Goal: Information Seeking & Learning: Learn about a topic

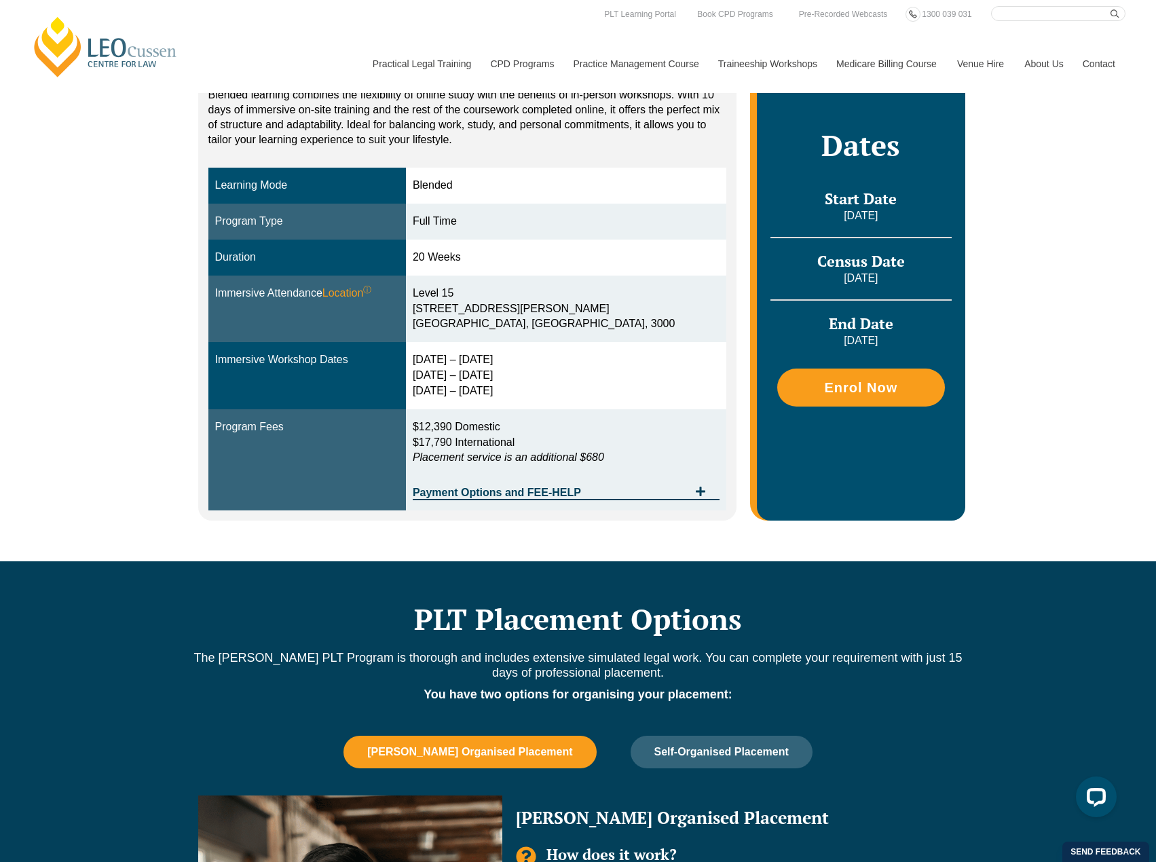
scroll to position [271, 0]
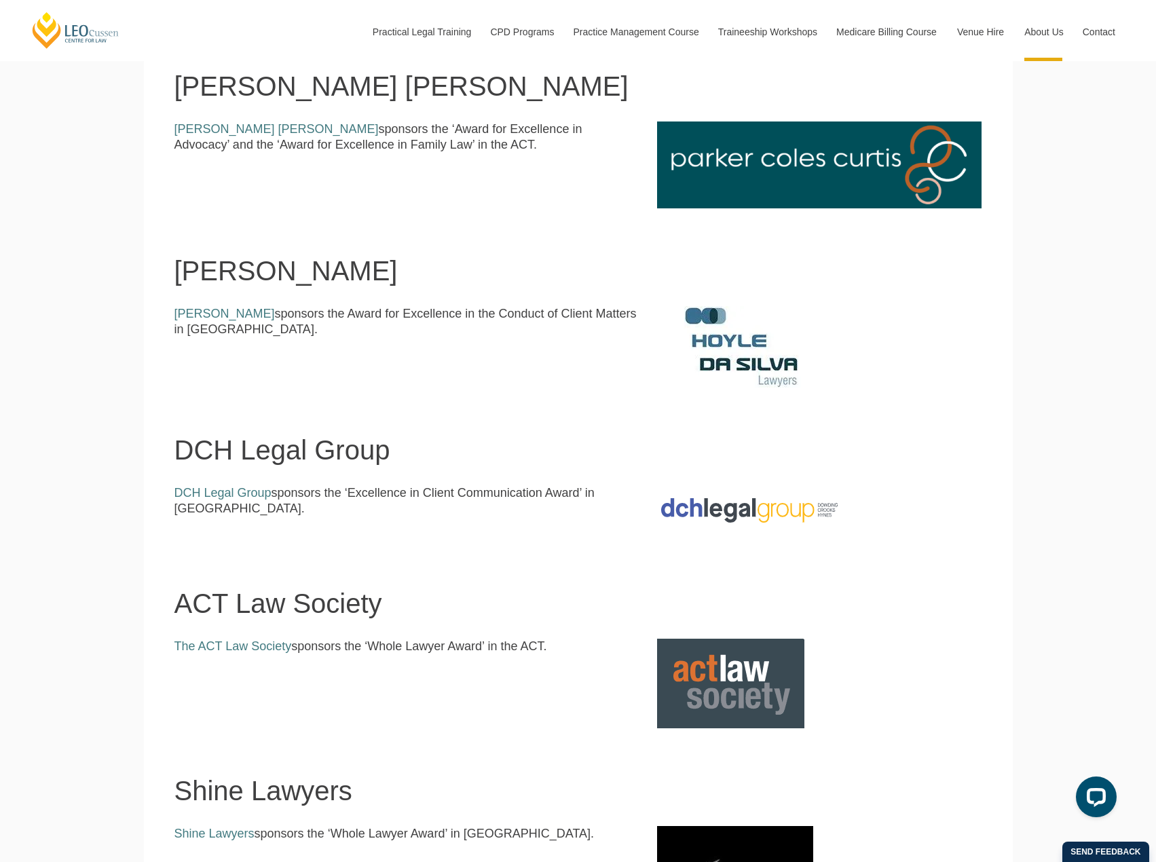
scroll to position [1561, 0]
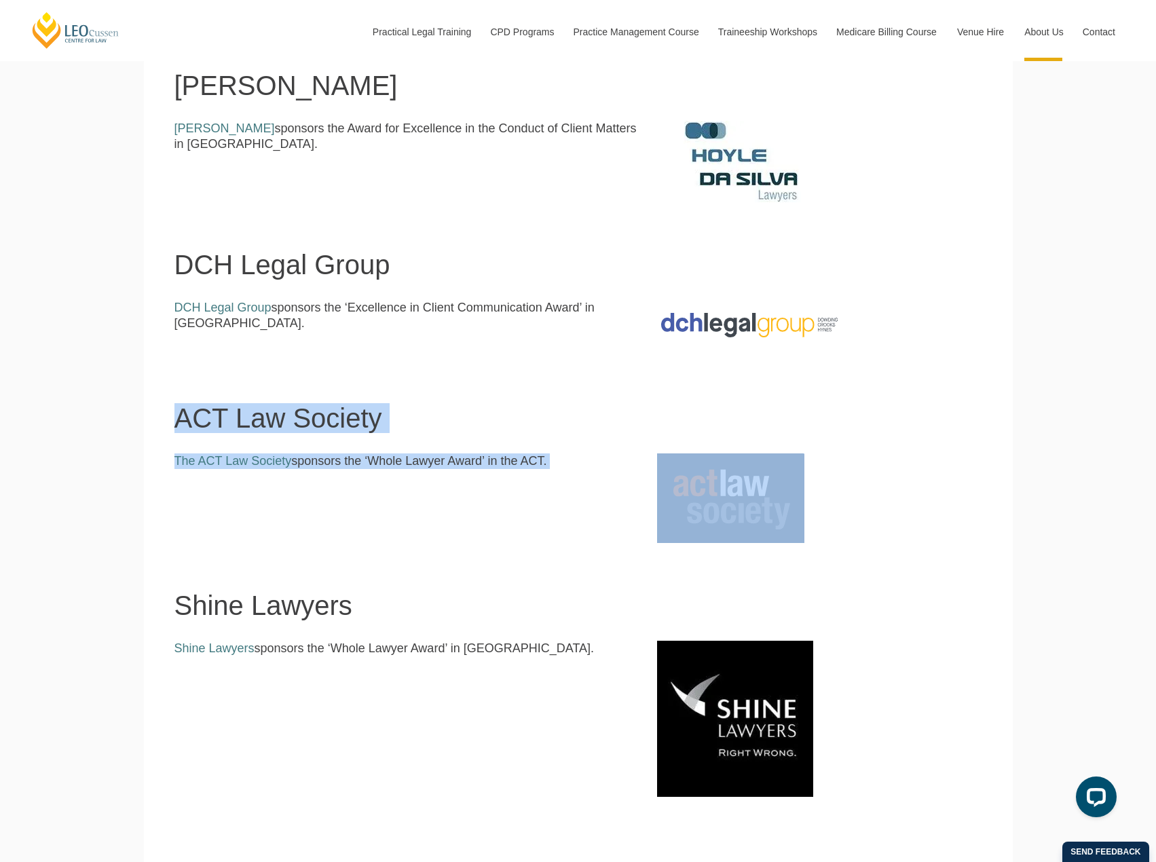
drag, startPoint x: 166, startPoint y: 428, endPoint x: 826, endPoint y: 511, distance: 664.8
click at [826, 511] on section "ACT Law Society The ACT Law Society sponsors the ‘Whole Lawyer Award’ in the AC…" at bounding box center [578, 449] width 869 height 187
drag, startPoint x: 882, startPoint y: 493, endPoint x: 874, endPoint y: 493, distance: 7.5
click at [880, 493] on div at bounding box center [819, 498] width 345 height 90
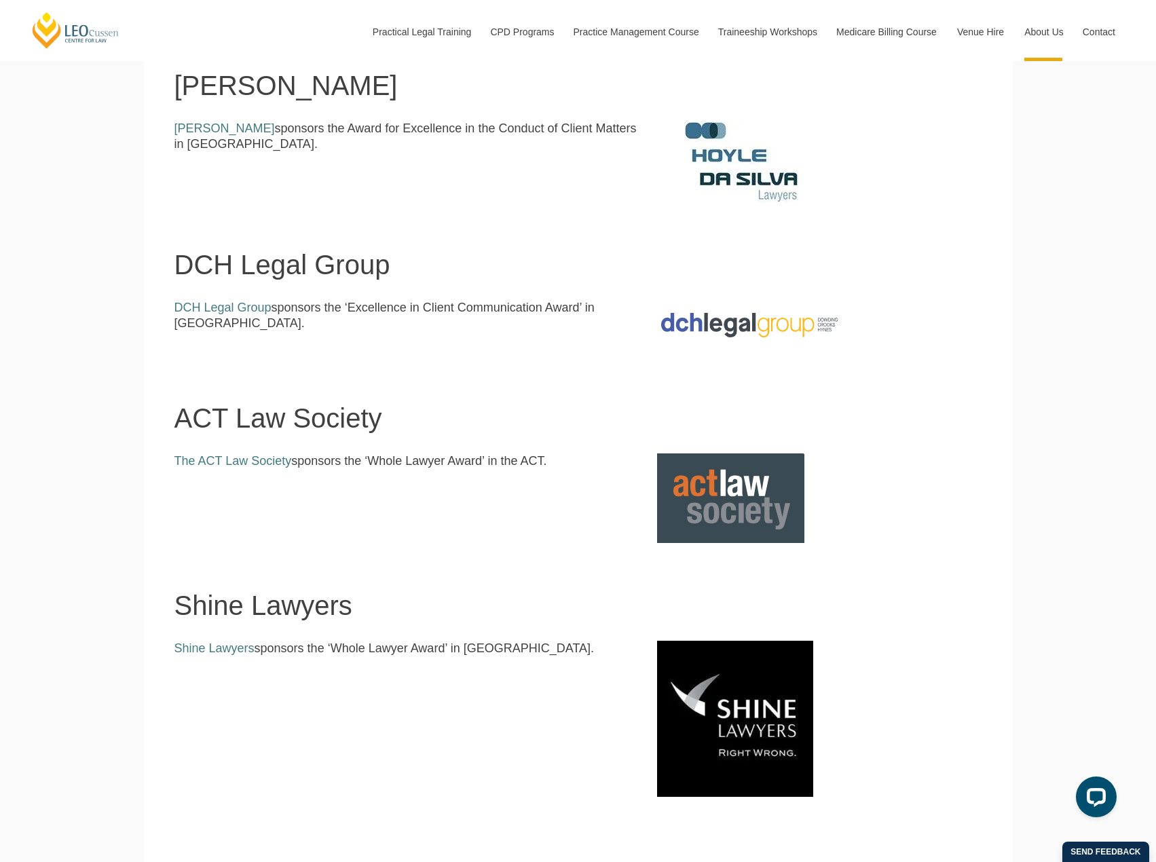
click at [241, 549] on header "Shine Lawyers" at bounding box center [578, 581] width 808 height 77
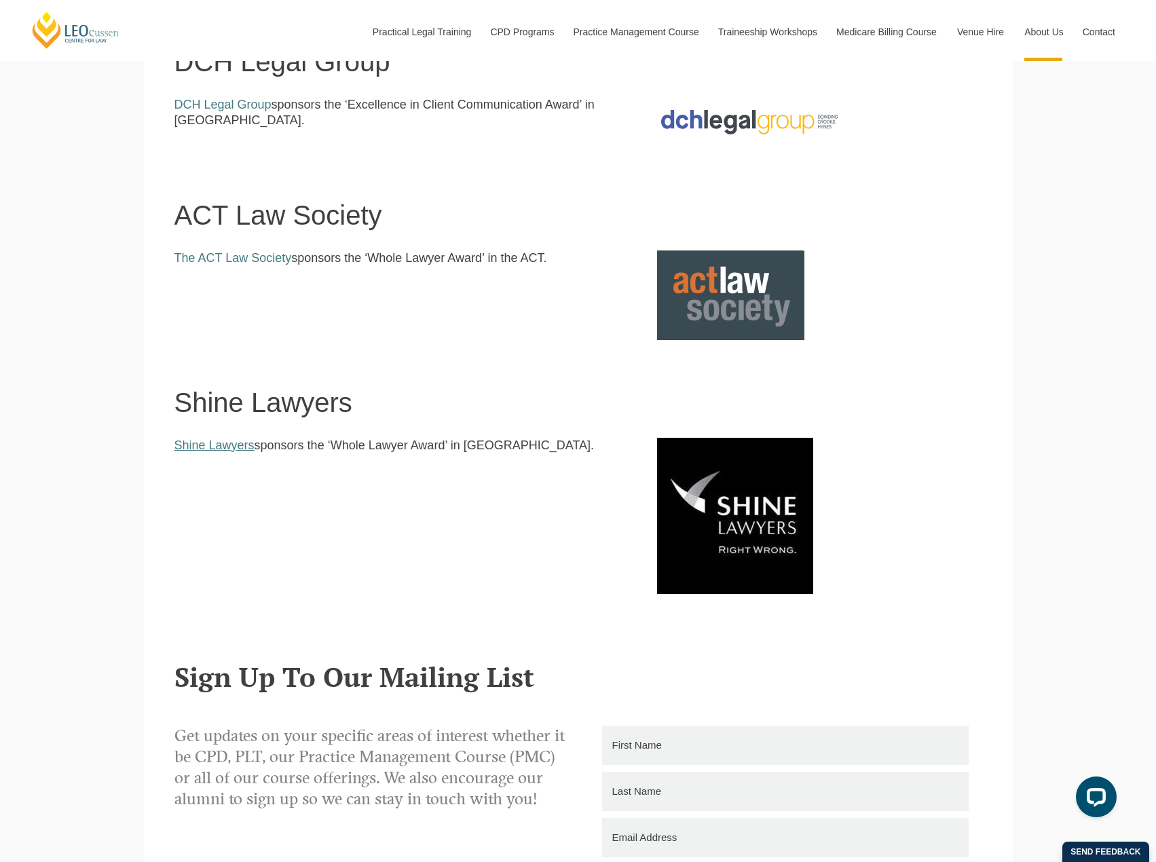
scroll to position [1764, 0]
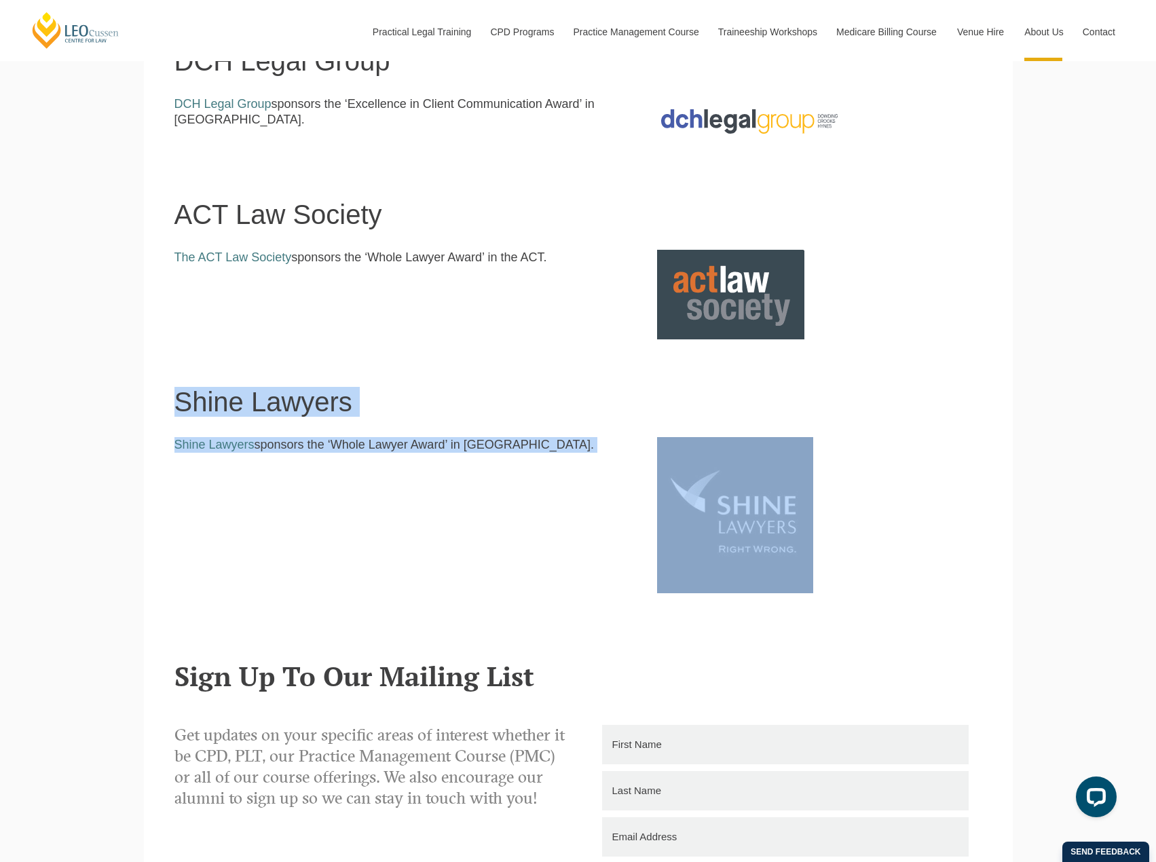
drag, startPoint x: 782, startPoint y: 540, endPoint x: 203, endPoint y: 362, distance: 606.2
click at [177, 377] on section "Shine Lawyers Shine Lawyers sponsors the ‘Whole Lawyer Award’ in [GEOGRAPHIC_DA…" at bounding box center [578, 483] width 869 height 288
click at [200, 394] on h1 "Shine Lawyers" at bounding box center [578, 402] width 808 height 30
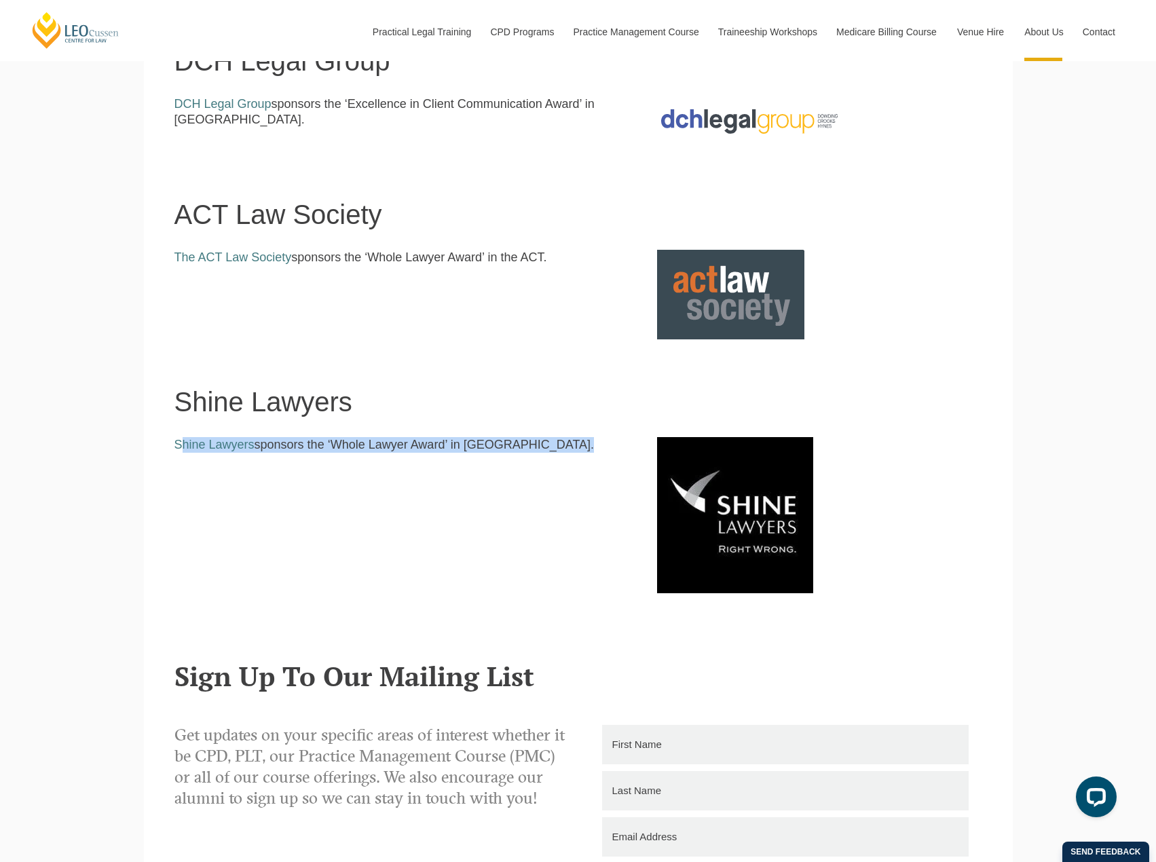
drag, startPoint x: 185, startPoint y: 492, endPoint x: 678, endPoint y: 527, distance: 494.6
click at [678, 527] on div "Shine Lawyers sponsors the ‘Whole Lawyer Award’ in [GEOGRAPHIC_DATA]." at bounding box center [578, 515] width 828 height 156
click at [902, 519] on div at bounding box center [819, 515] width 345 height 156
click at [744, 533] on img at bounding box center [735, 515] width 156 height 156
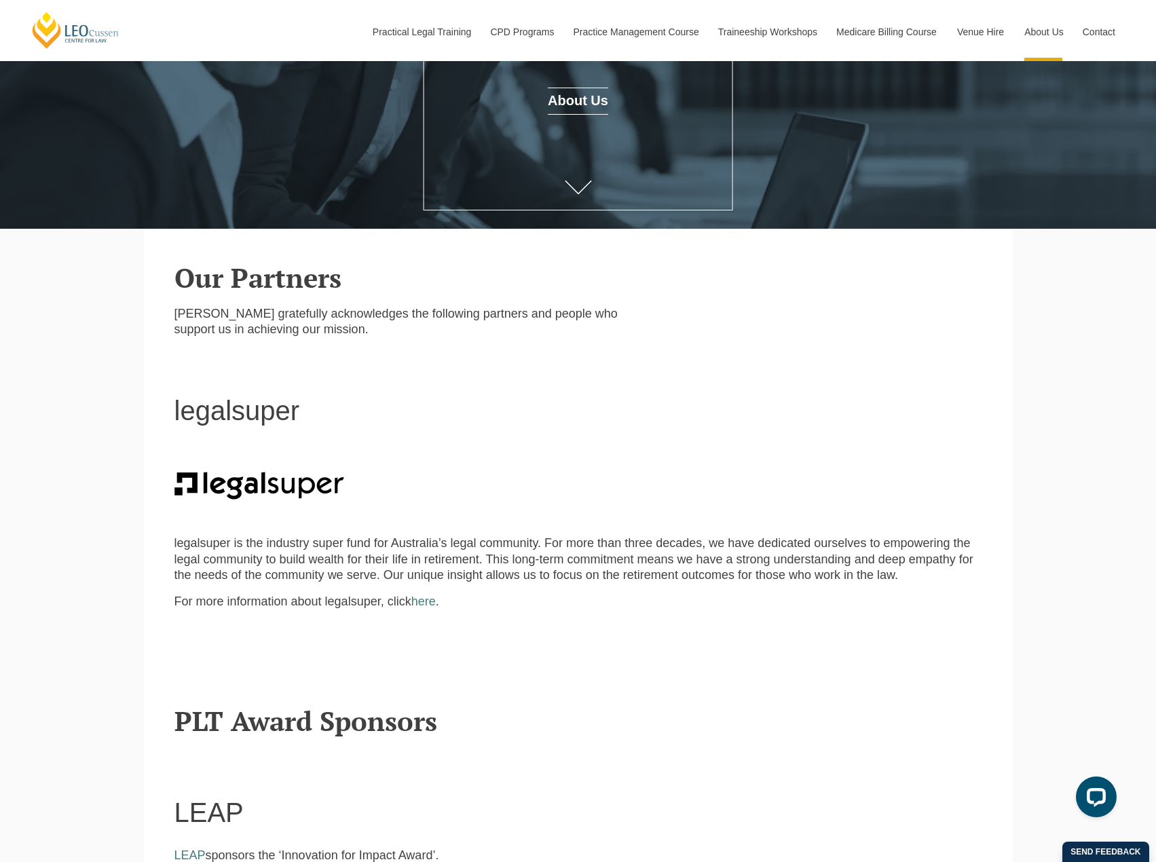
scroll to position [271, 0]
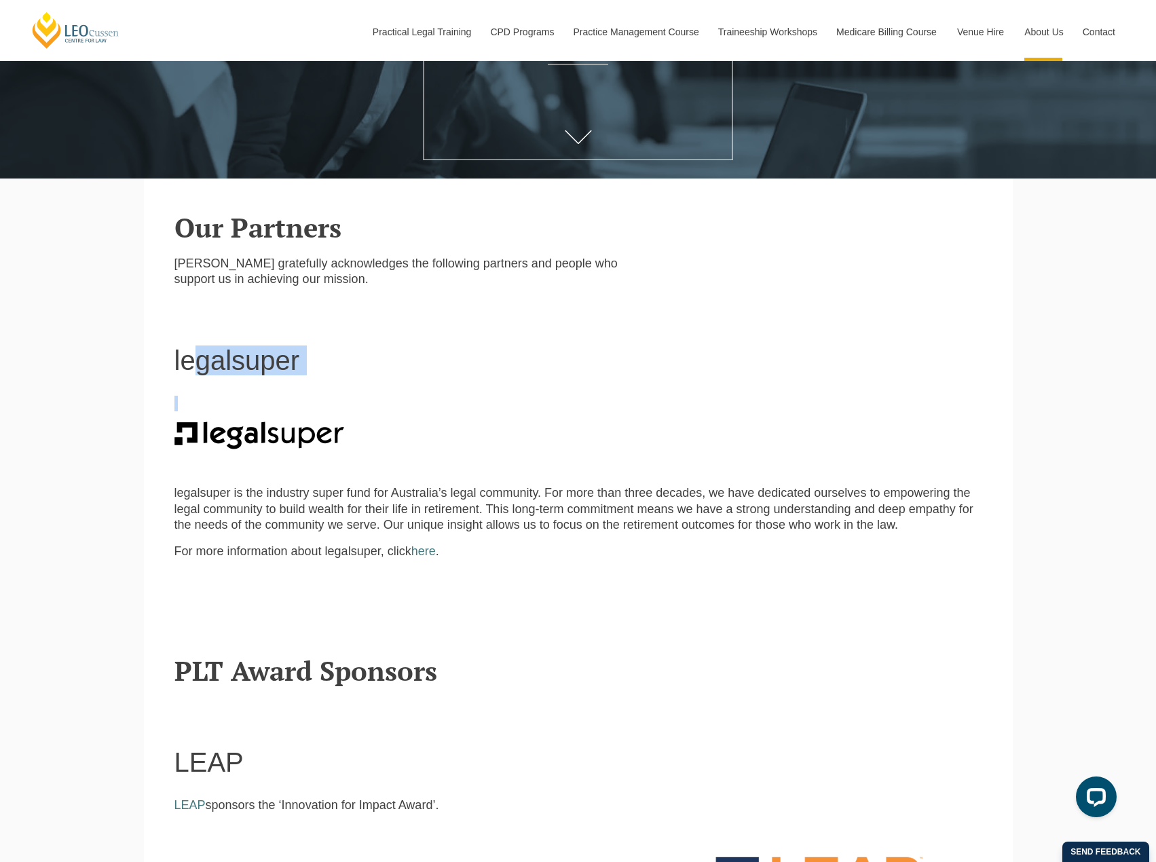
drag, startPoint x: 222, startPoint y: 369, endPoint x: 391, endPoint y: 384, distance: 169.6
click at [391, 384] on section "legalsuper legalsuper is the industry super fund for Australia’s legal communit…" at bounding box center [578, 460] width 869 height 324
click at [328, 388] on div "legalsuper is the industry super fund for Australia’s legal community. For more…" at bounding box center [578, 502] width 808 height 240
click at [166, 597] on div "legalsuper is the industry super fund for Australia’s legal community. For more…" at bounding box center [578, 509] width 828 height 226
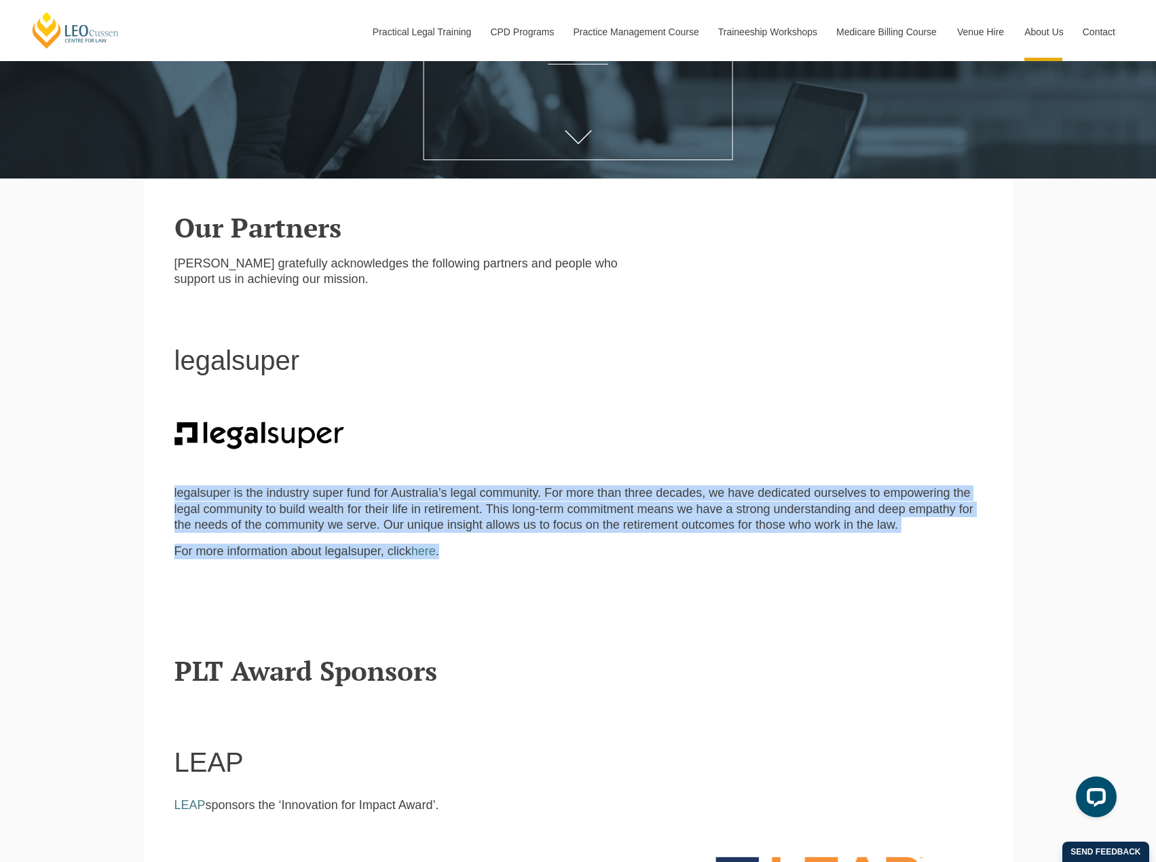
drag, startPoint x: 164, startPoint y: 495, endPoint x: 687, endPoint y: 575, distance: 530.0
click at [660, 553] on div "legalsuper is the industry super fund for Australia’s legal community. For more…" at bounding box center [578, 509] width 828 height 226
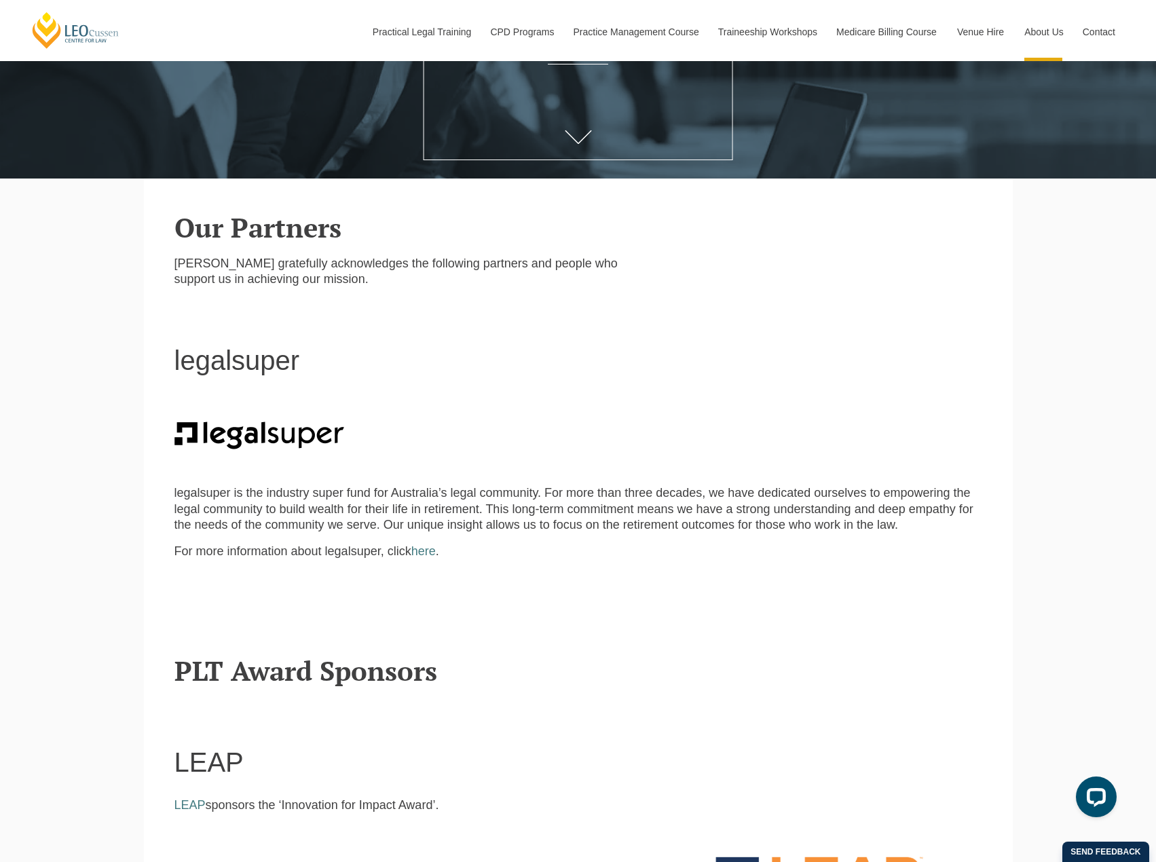
drag, startPoint x: 687, startPoint y: 575, endPoint x: 658, endPoint y: 582, distance: 30.0
click at [687, 576] on p at bounding box center [578, 577] width 808 height 16
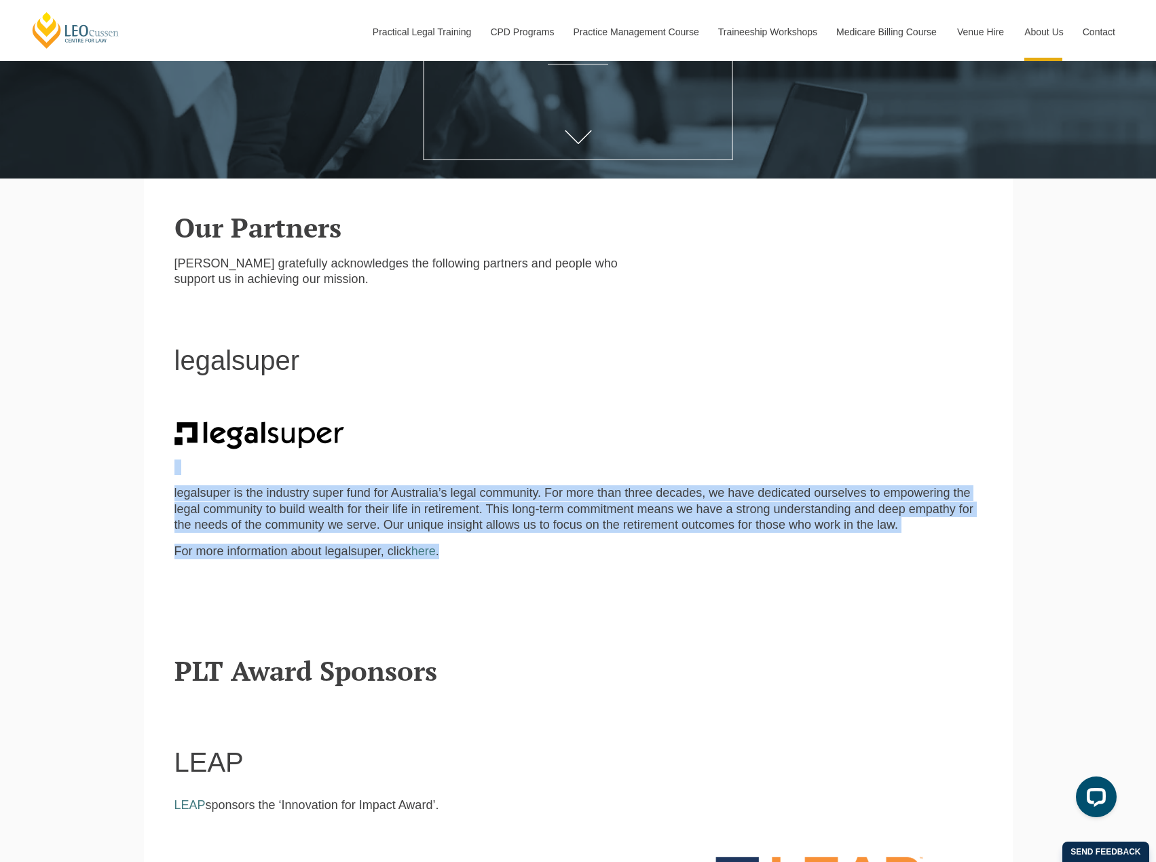
drag, startPoint x: 581, startPoint y: 561, endPoint x: 229, endPoint y: 488, distance: 359.6
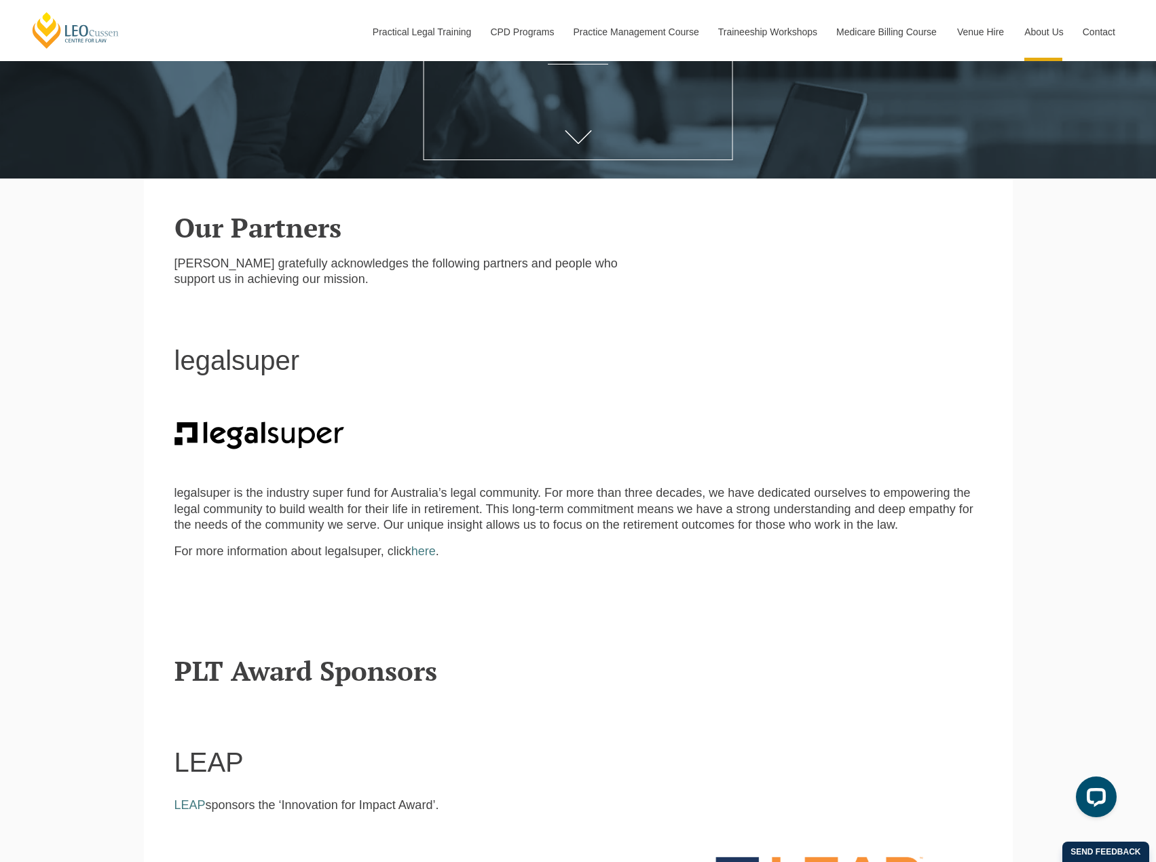
click at [814, 604] on p at bounding box center [578, 603] width 808 height 16
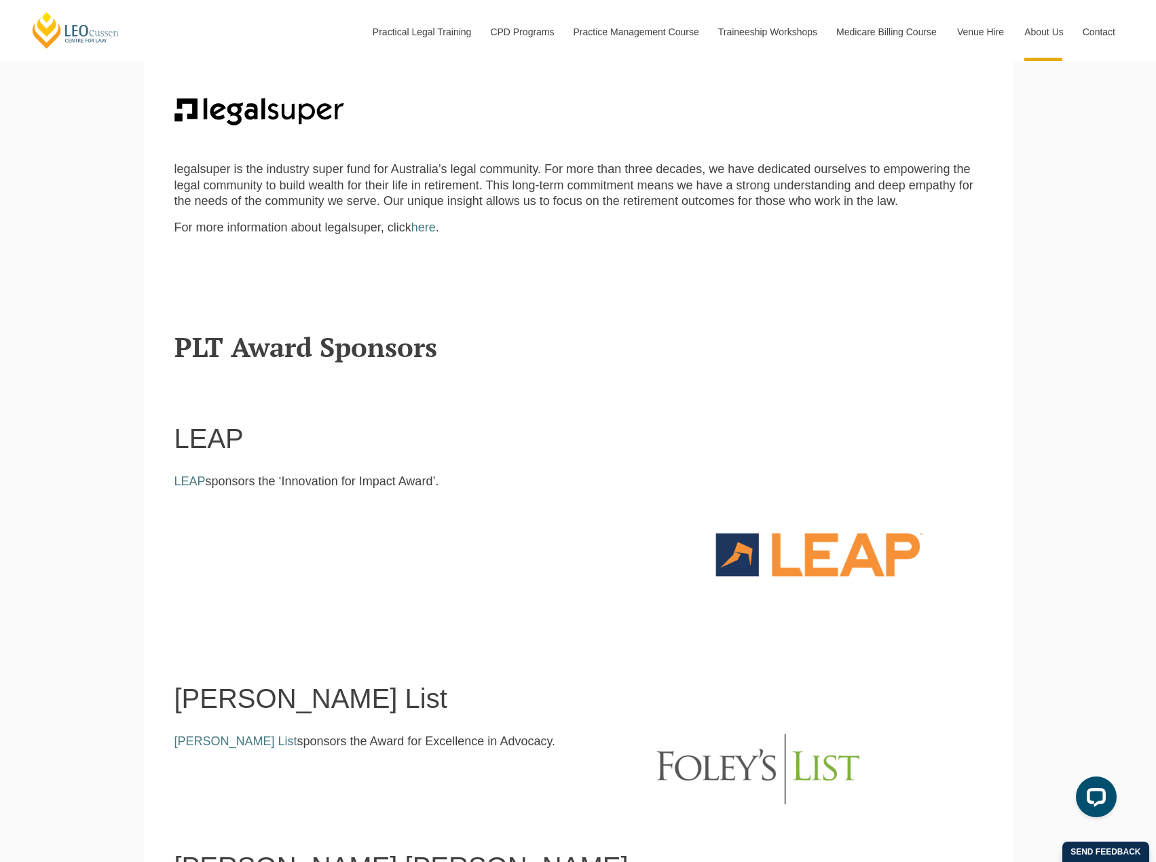
scroll to position [679, 0]
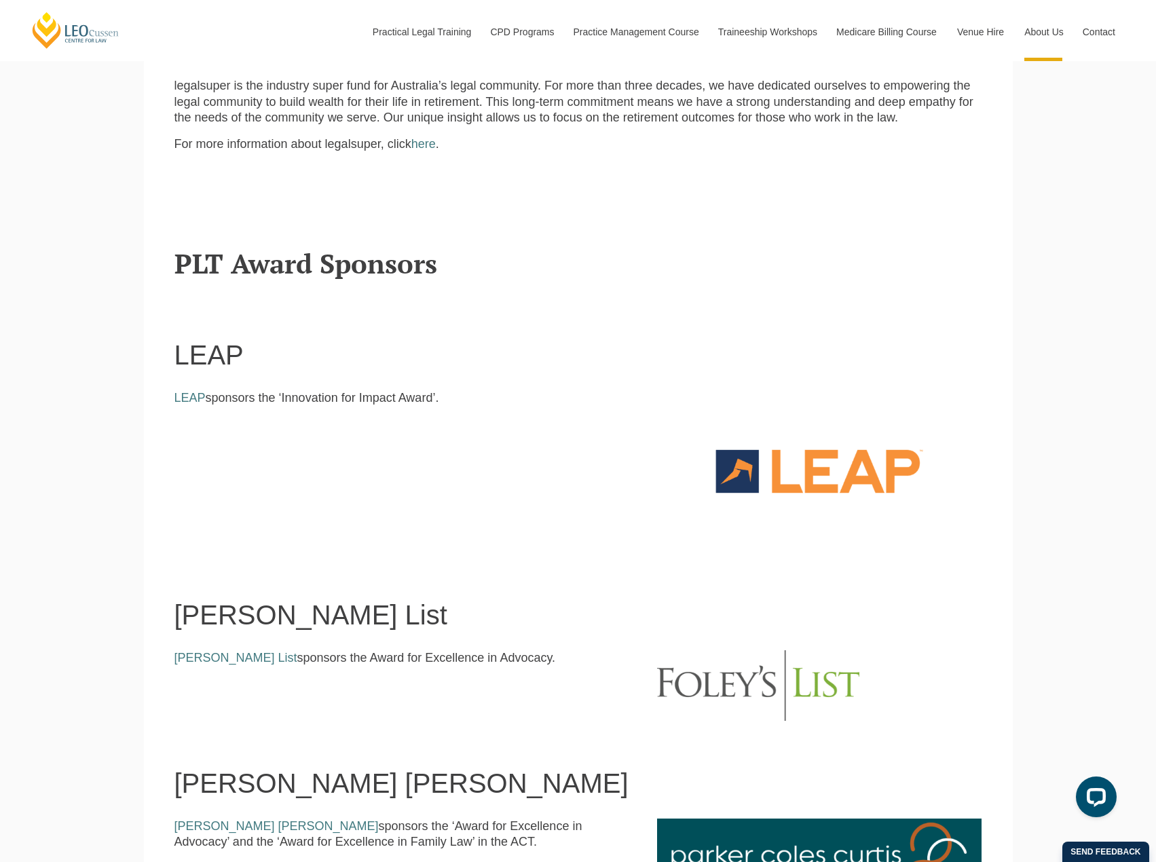
drag, startPoint x: 770, startPoint y: 466, endPoint x: 792, endPoint y: 465, distance: 21.8
click at [772, 466] on img at bounding box center [819, 471] width 324 height 162
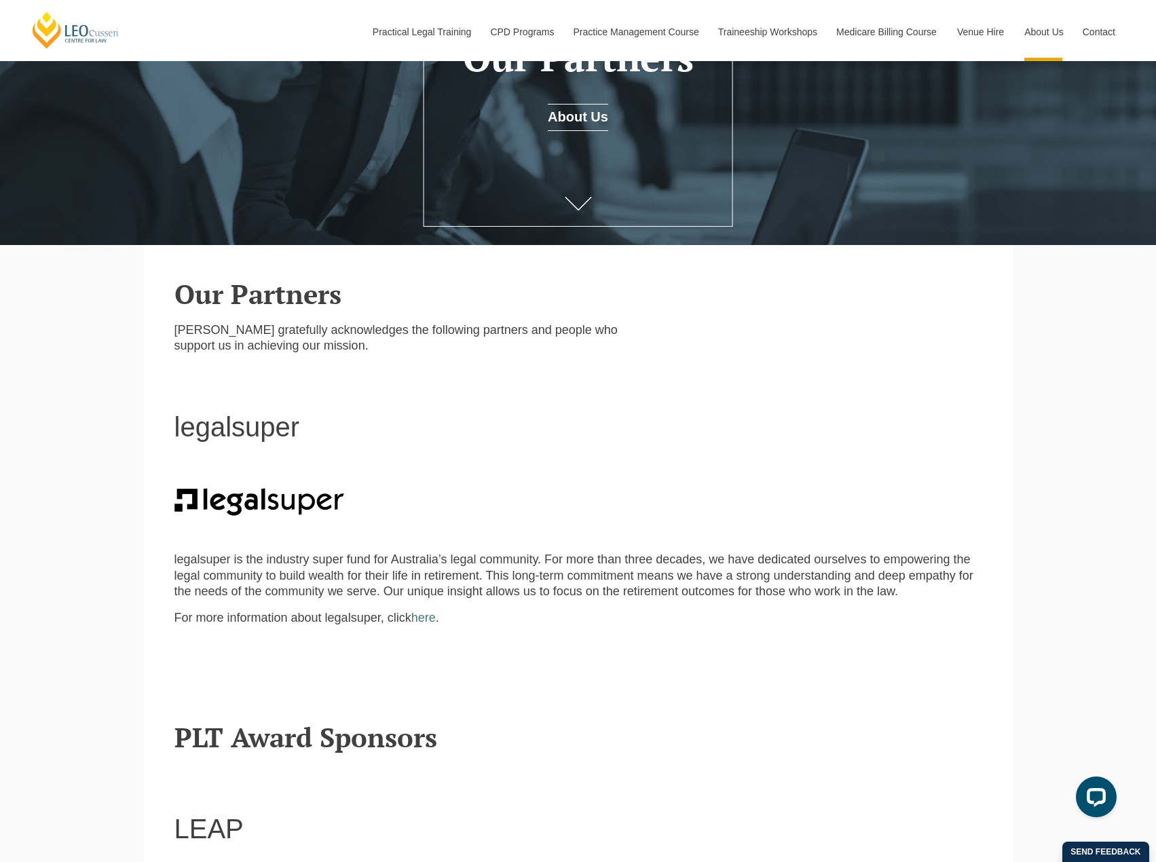
scroll to position [271, 0]
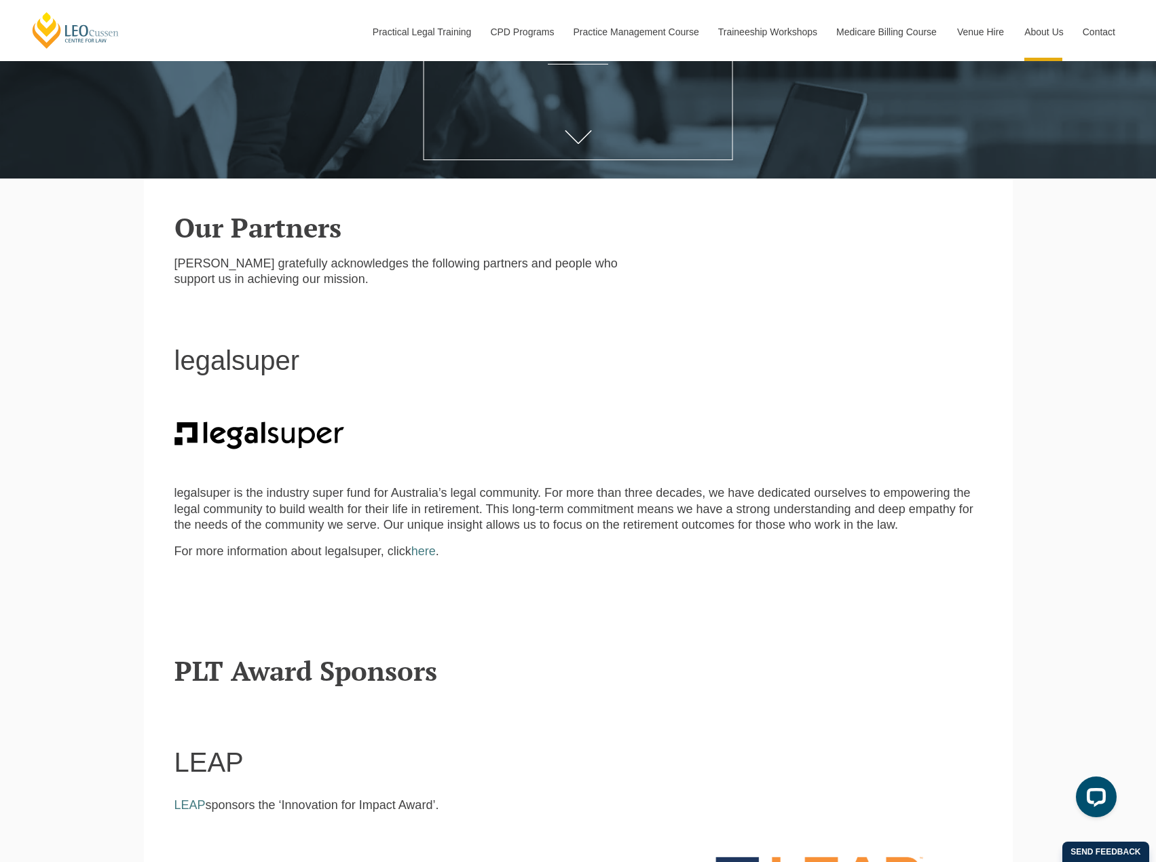
click at [613, 260] on p "[PERSON_NAME] gratefully acknowledges the following partners and people who sup…" at bounding box center [405, 272] width 463 height 32
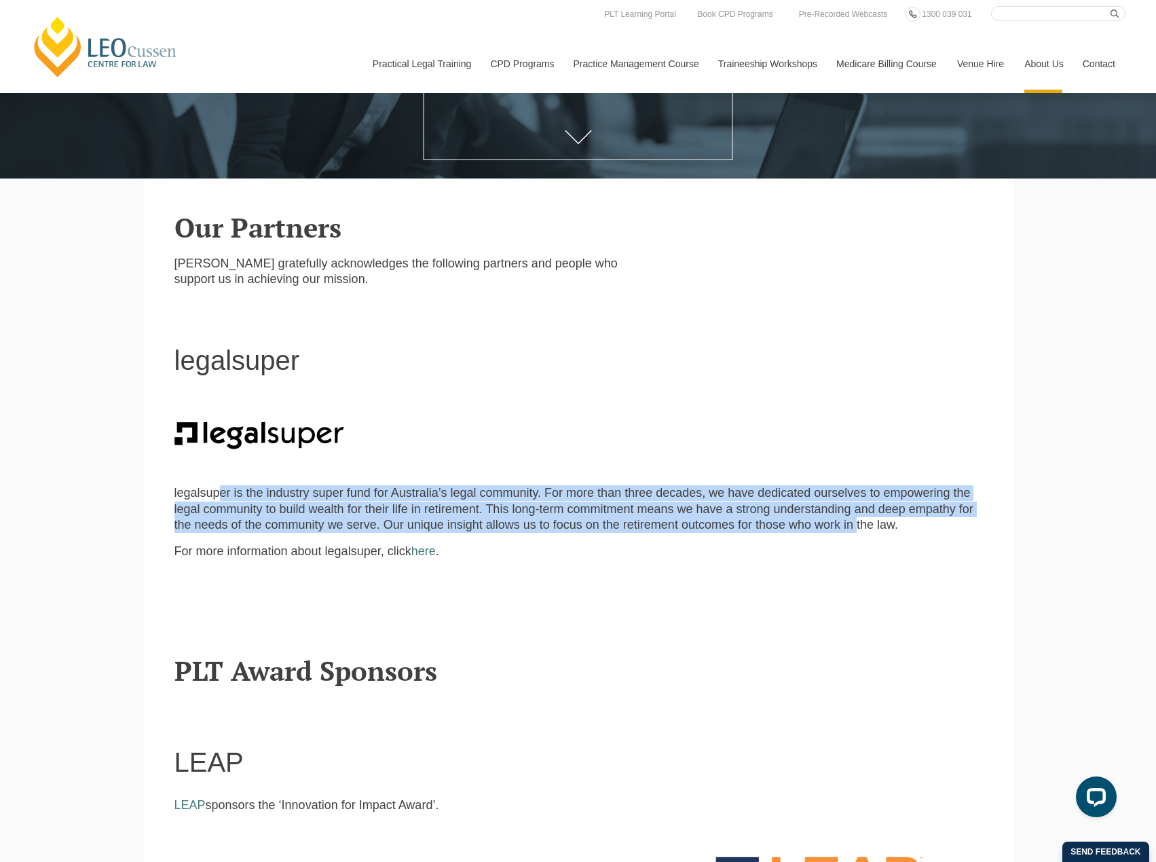
drag, startPoint x: 216, startPoint y: 484, endPoint x: 857, endPoint y: 529, distance: 642.3
click at [857, 529] on div "legalsuper is the industry super fund for Australia’s legal community. For more…" at bounding box center [578, 509] width 828 height 226
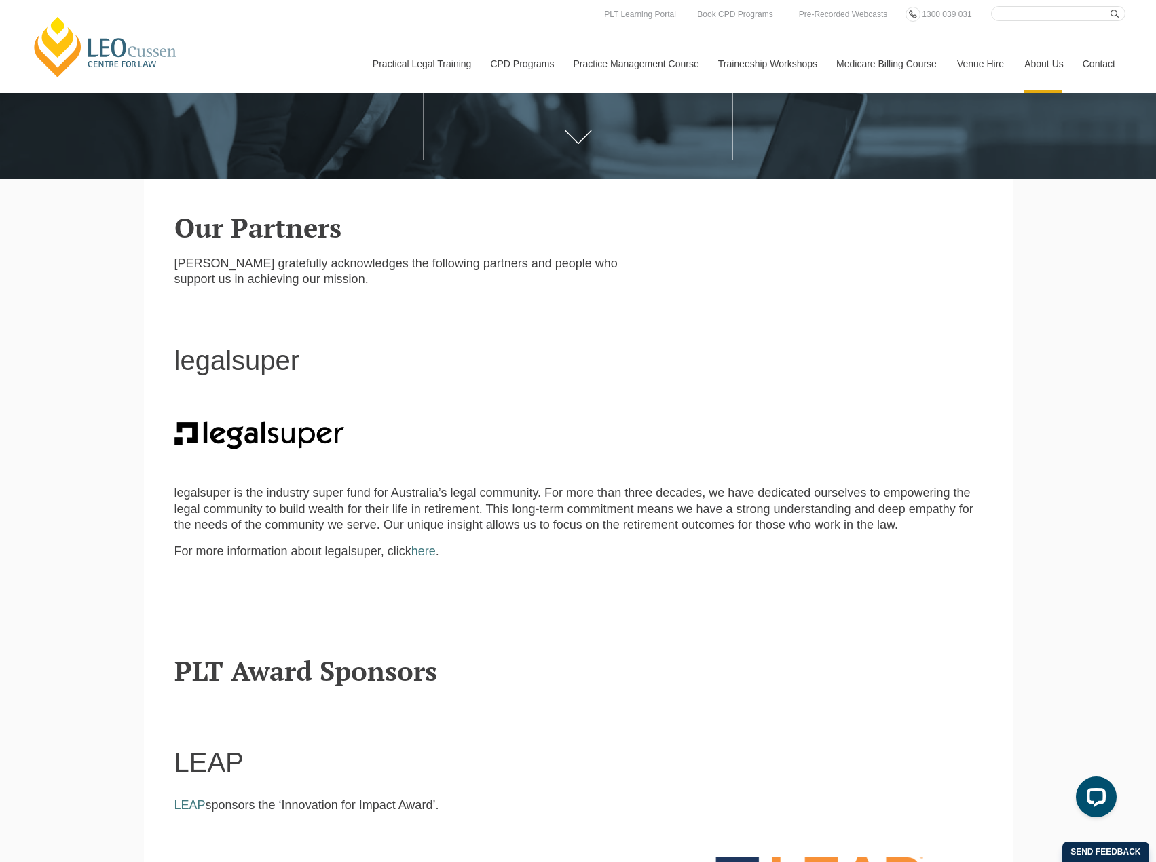
drag, startPoint x: 856, startPoint y: 540, endPoint x: 128, endPoint y: 322, distance: 759.9
click at [846, 540] on div "legalsuper is the industry super fund for Australia’s legal community. For more…" at bounding box center [578, 509] width 828 height 226
